Goal: Task Accomplishment & Management: Manage account settings

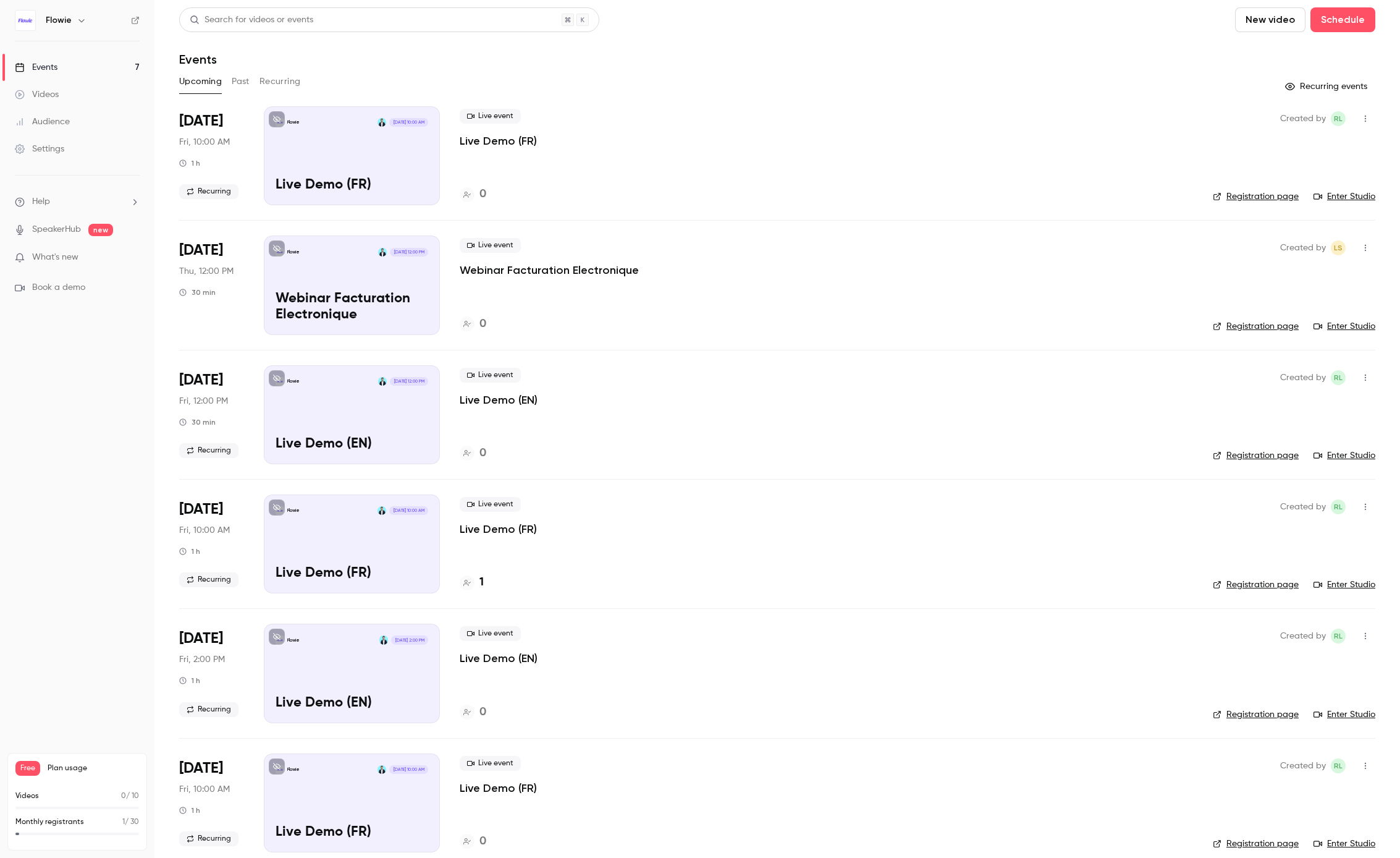
click at [527, 144] on p "Live Demo (FR)" at bounding box center [498, 141] width 78 height 15
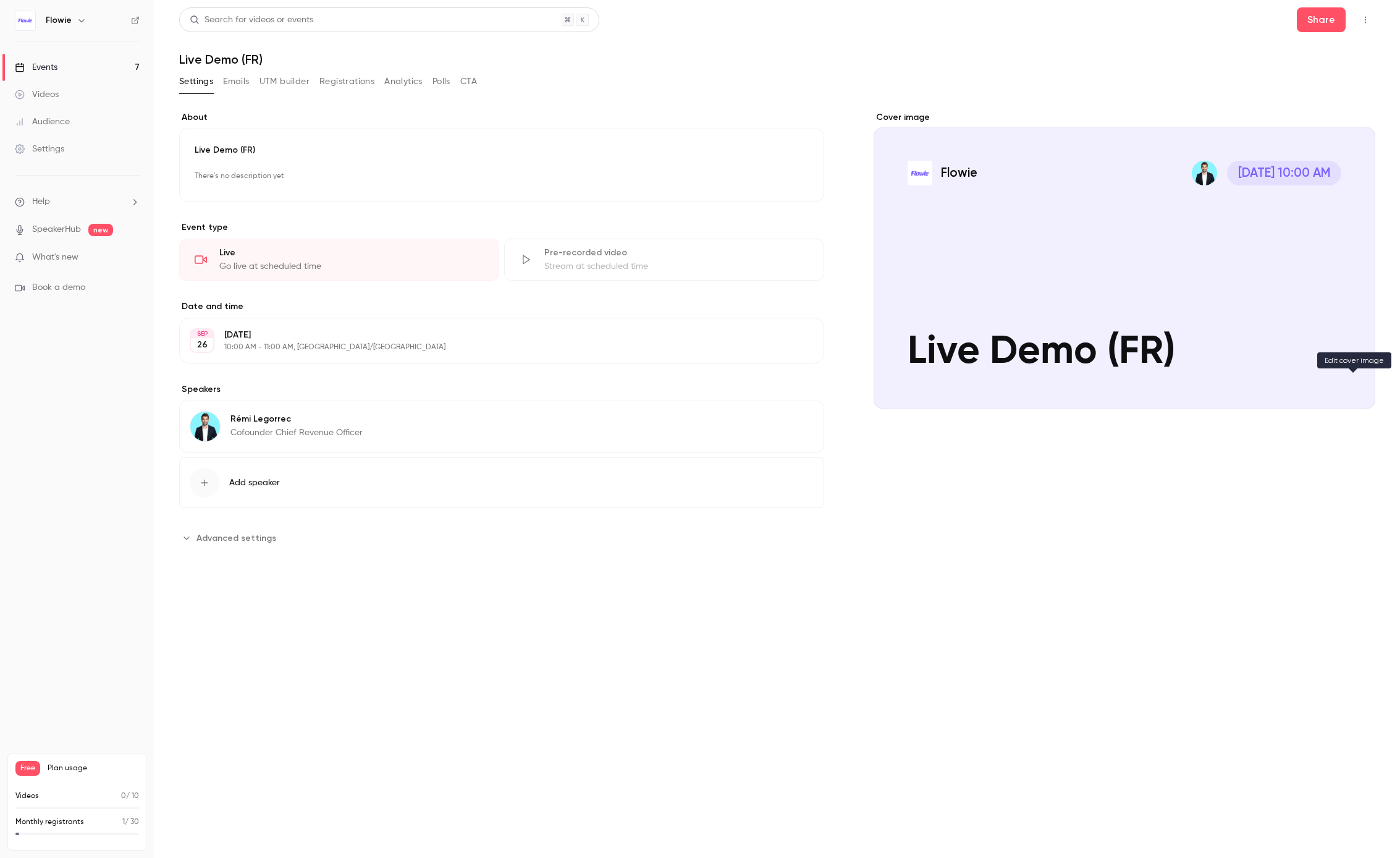
click at [1350, 388] on icon "Cover image" at bounding box center [1352, 387] width 13 height 10
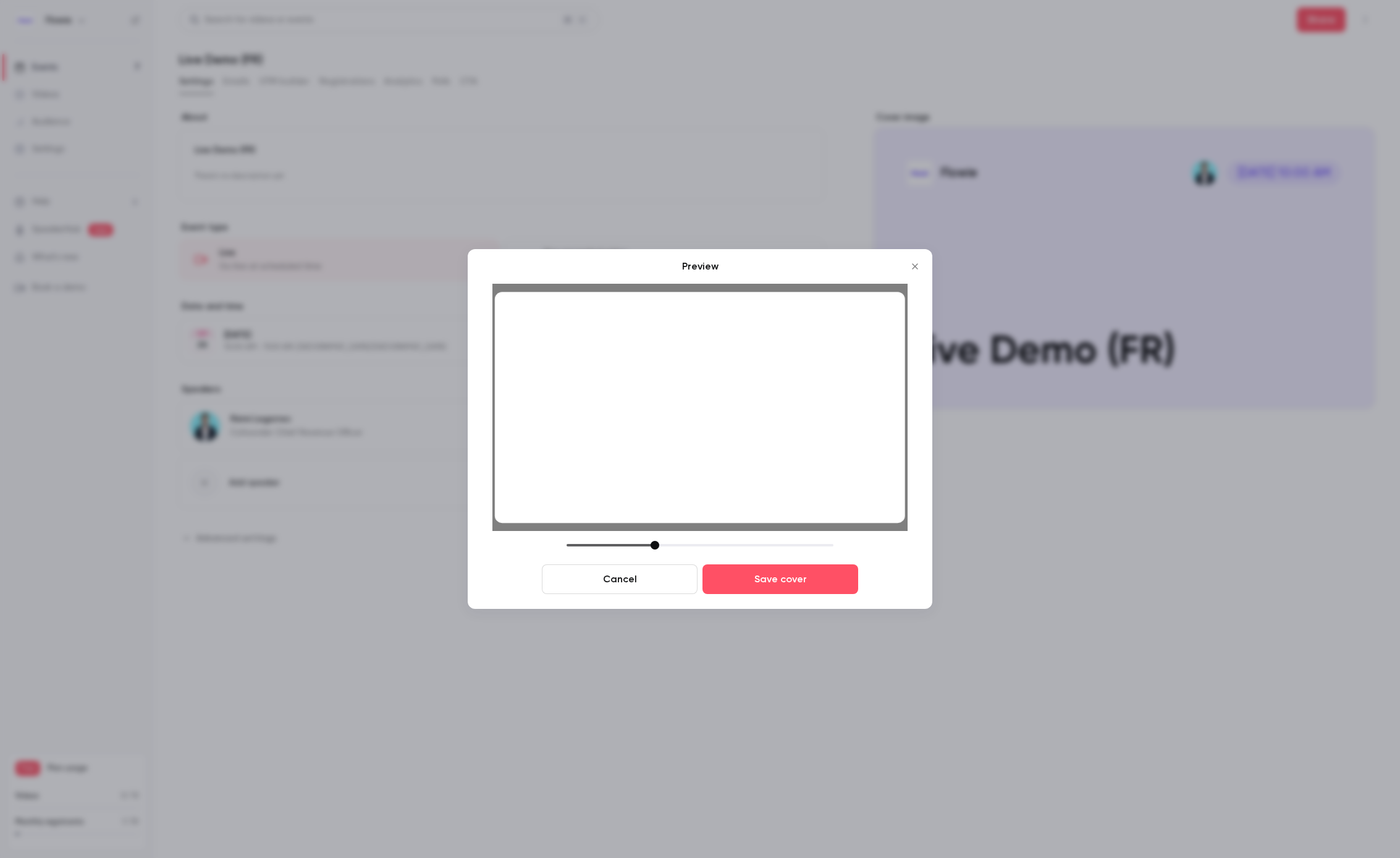
click at [781, 316] on div at bounding box center [700, 407] width 410 height 231
click at [658, 549] on div at bounding box center [699, 545] width 267 height 9
click at [755, 569] on button "Save cover" at bounding box center [780, 578] width 156 height 29
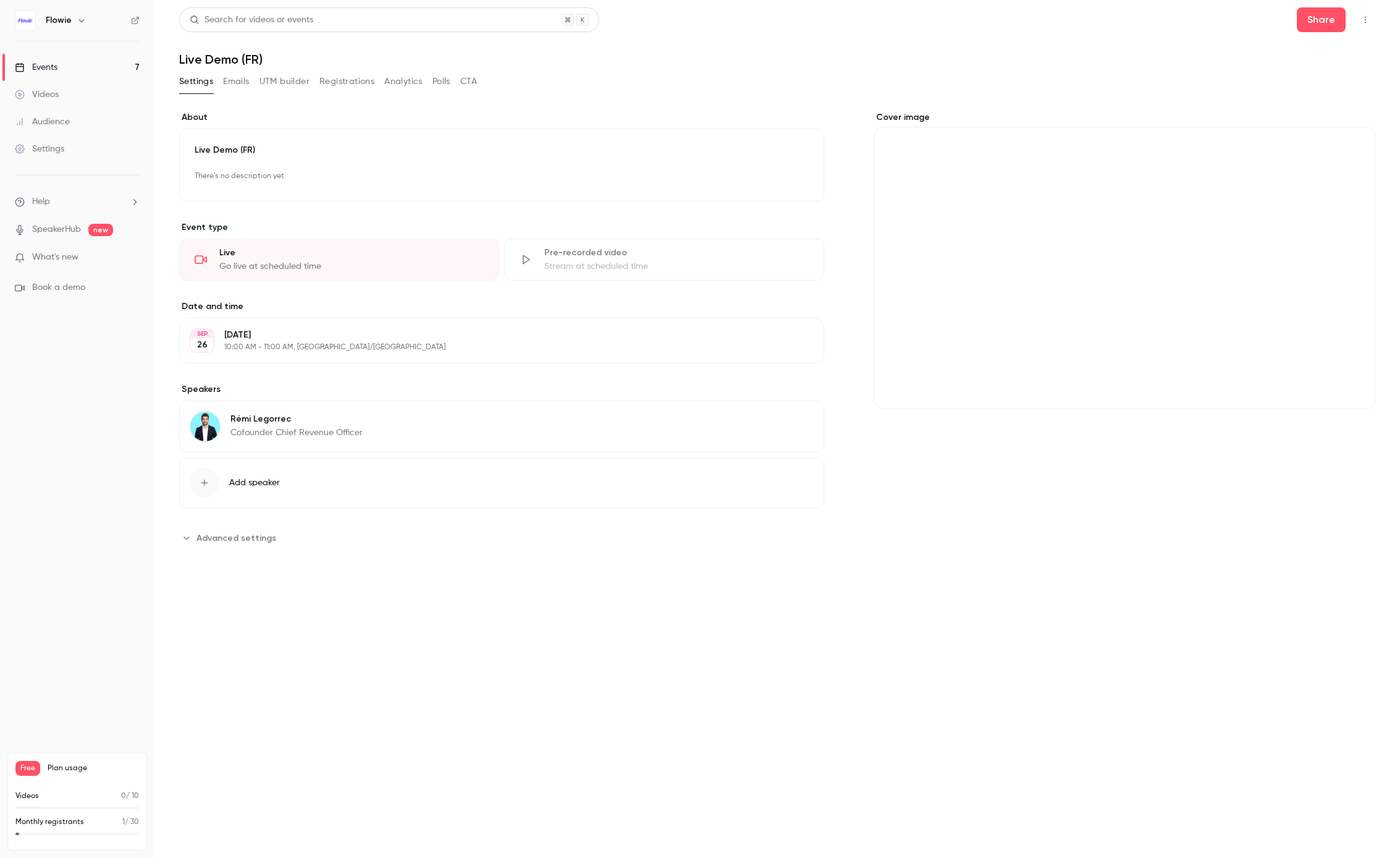
click at [1067, 60] on h1 "Live Demo (FR)" at bounding box center [777, 59] width 1196 height 15
click at [1362, 384] on button "Cover image" at bounding box center [1352, 387] width 25 height 25
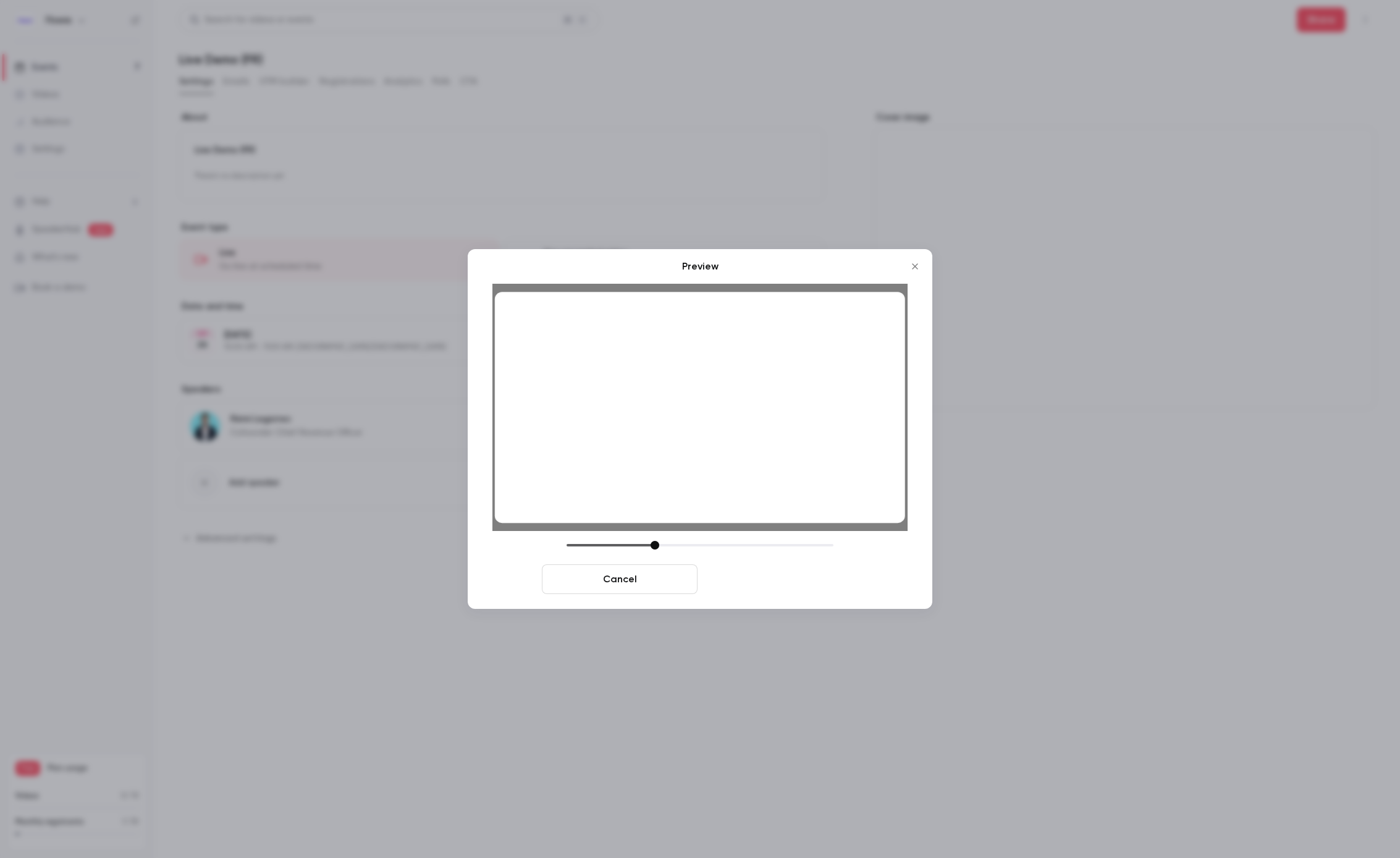
click at [774, 582] on button "Save cover" at bounding box center [780, 578] width 156 height 29
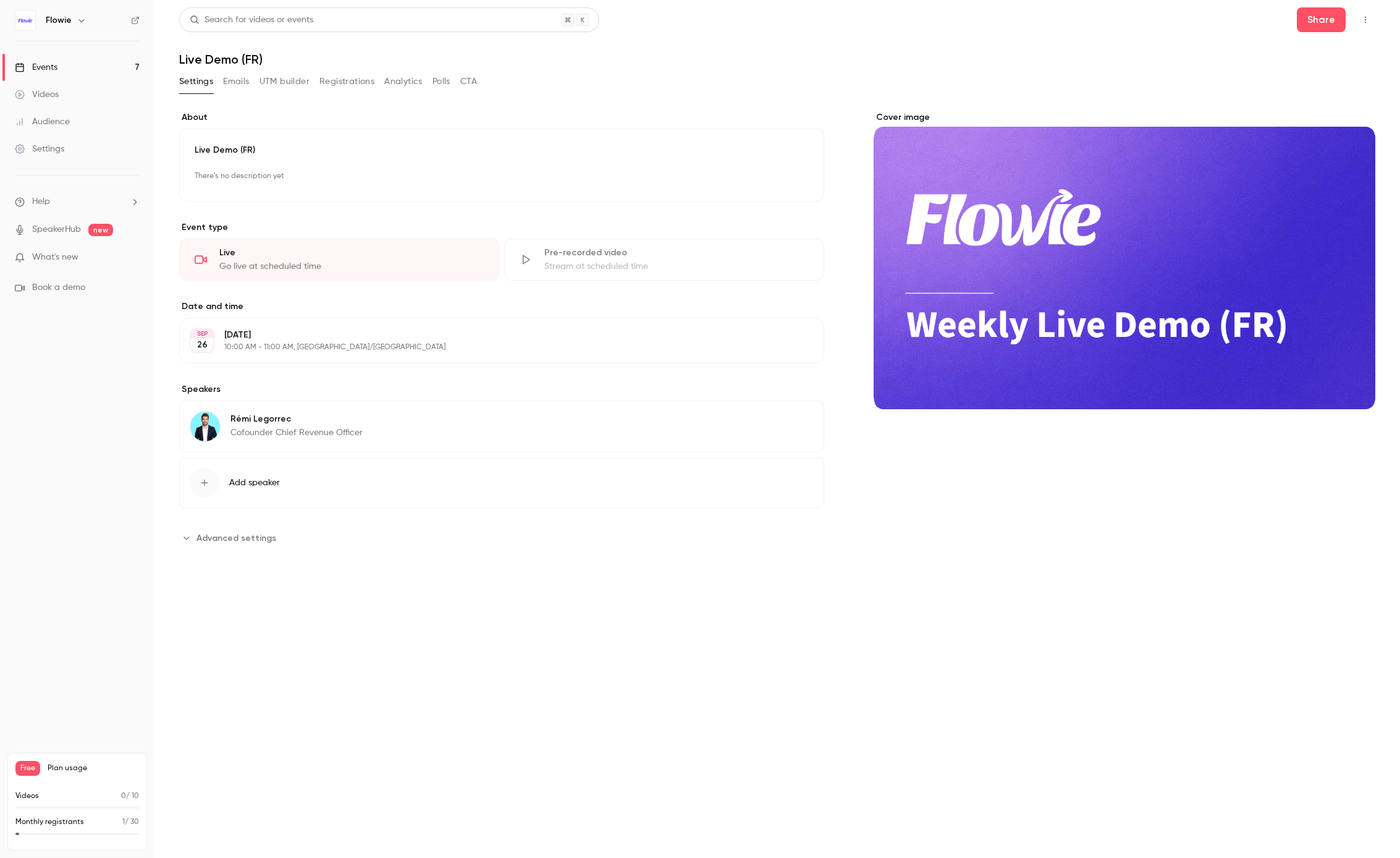
click at [63, 70] on link "Events 7" at bounding box center [77, 67] width 154 height 27
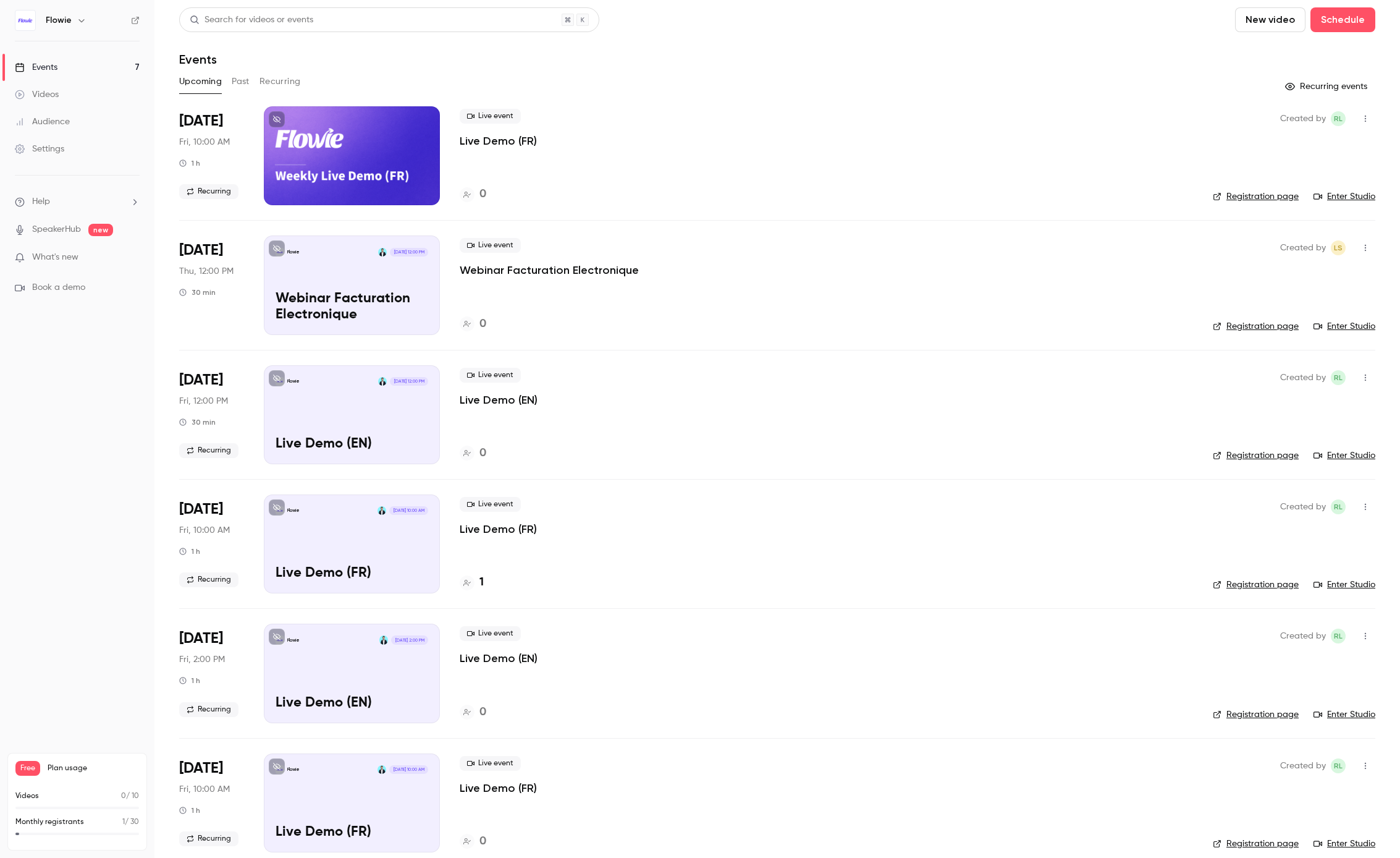
click at [507, 397] on p "Live Demo (EN)" at bounding box center [498, 399] width 78 height 15
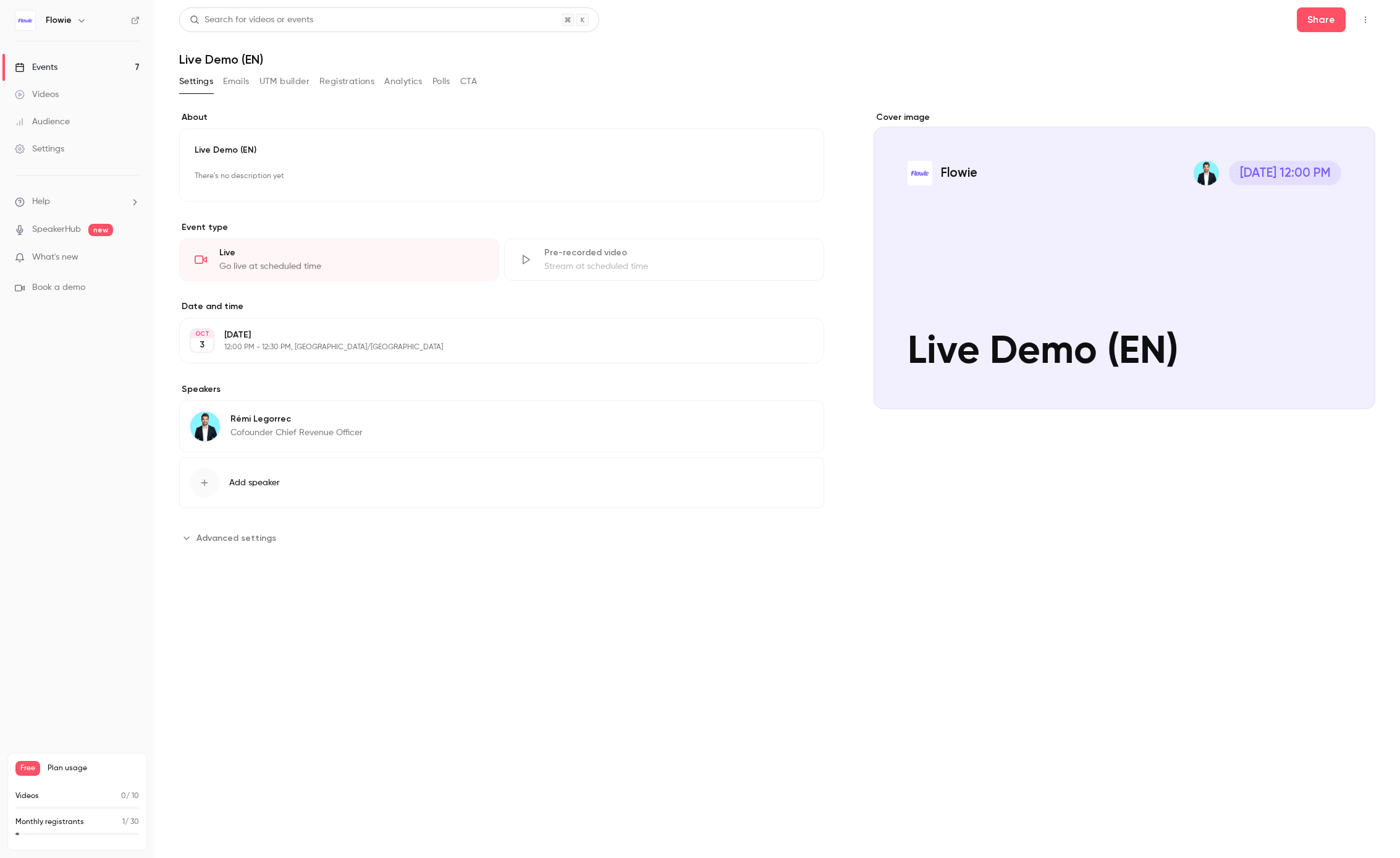
click at [1349, 389] on icon "Cover image" at bounding box center [1352, 387] width 8 height 8
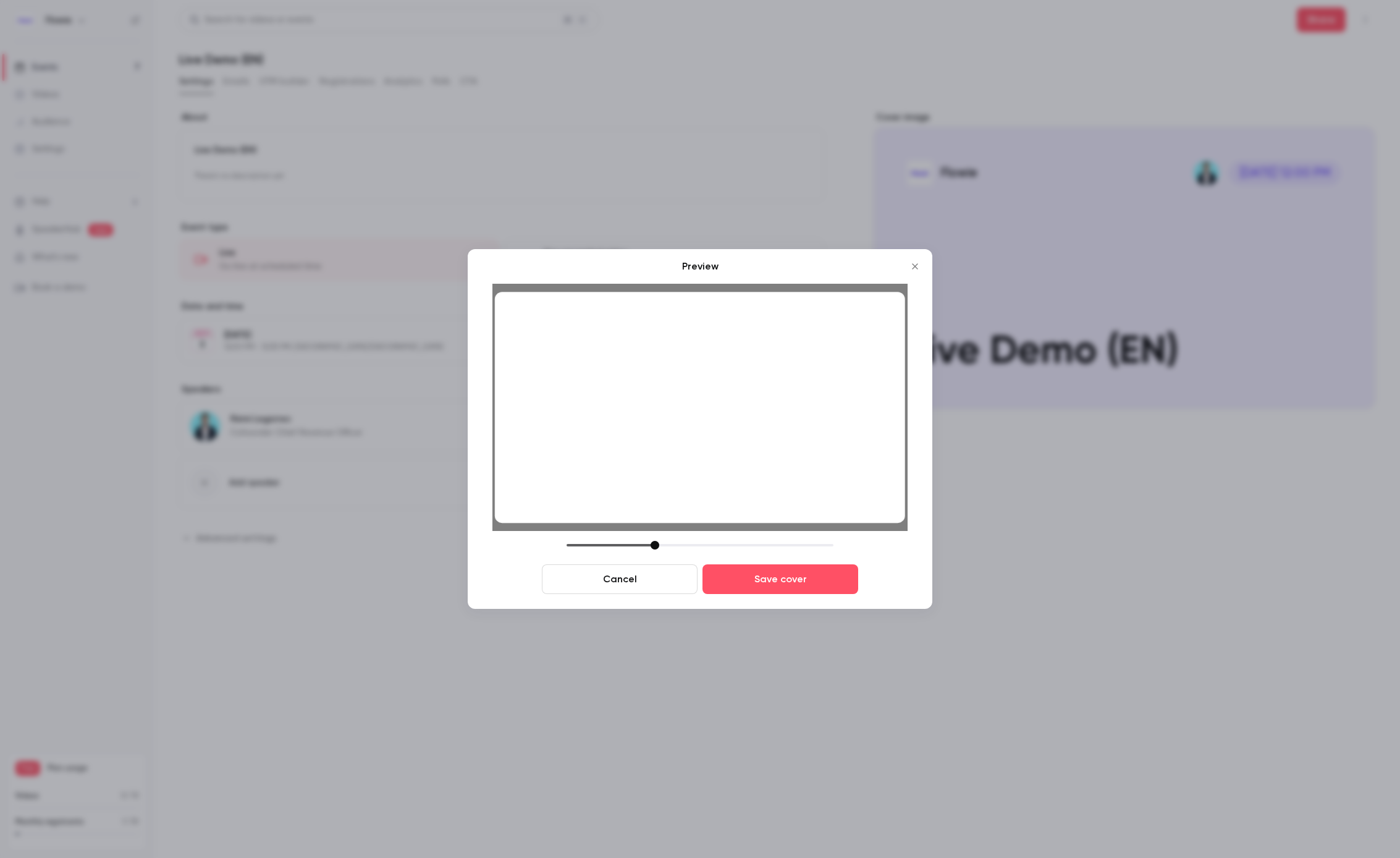
click at [790, 471] on div at bounding box center [700, 407] width 410 height 231
click at [659, 546] on div at bounding box center [655, 545] width 9 height 9
click at [811, 584] on button "Save cover" at bounding box center [780, 578] width 156 height 29
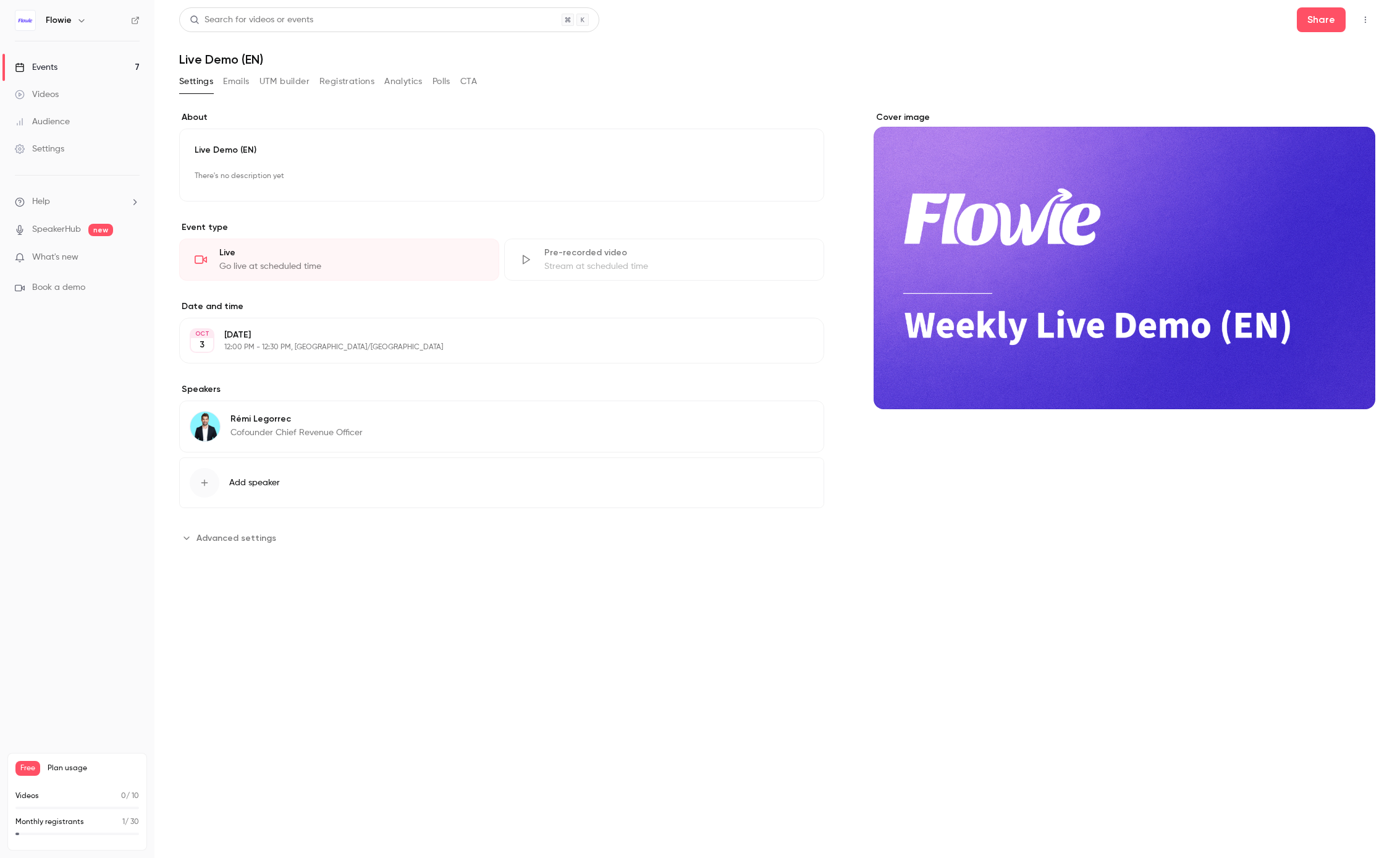
click at [61, 66] on link "Events 7" at bounding box center [77, 67] width 154 height 27
